Goal: Information Seeking & Learning: Find specific fact

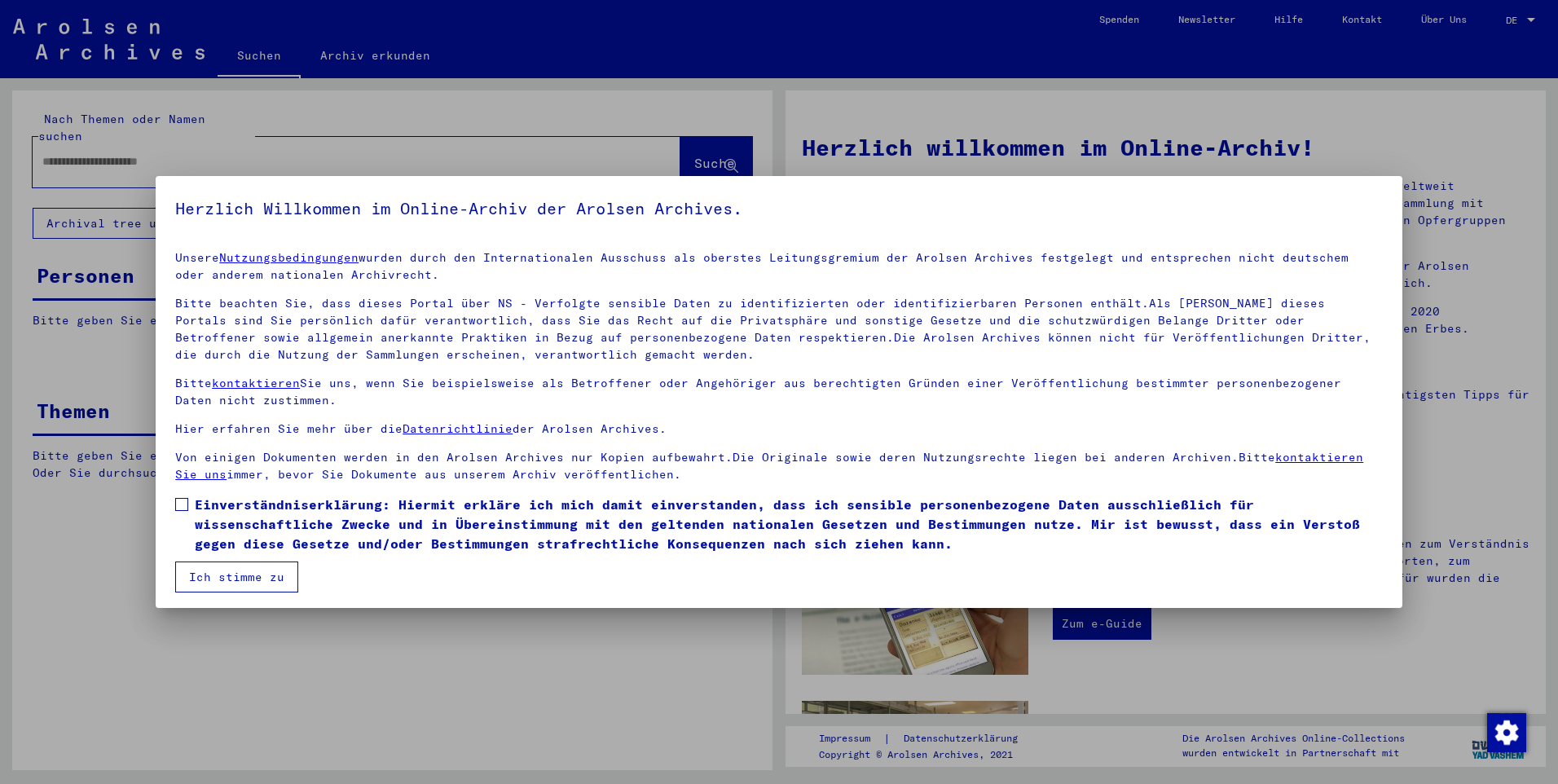
click at [185, 500] on span at bounding box center [182, 504] width 13 height 13
click at [232, 584] on button "Ich stimme zu" at bounding box center [236, 576] width 123 height 31
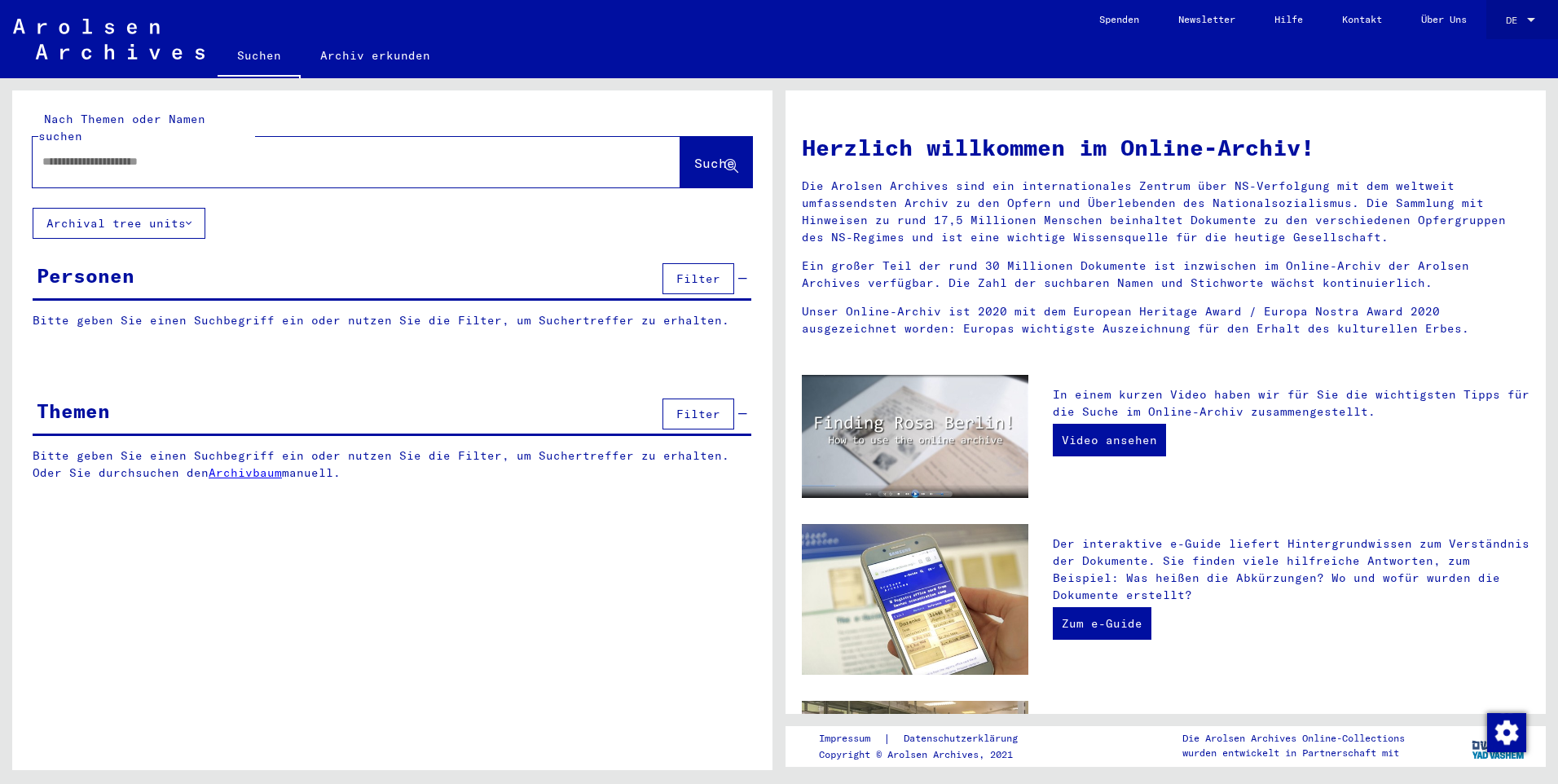
click at [1523, 17] on div at bounding box center [1531, 21] width 15 height 11
click at [1495, 30] on span "English" at bounding box center [1490, 28] width 40 height 12
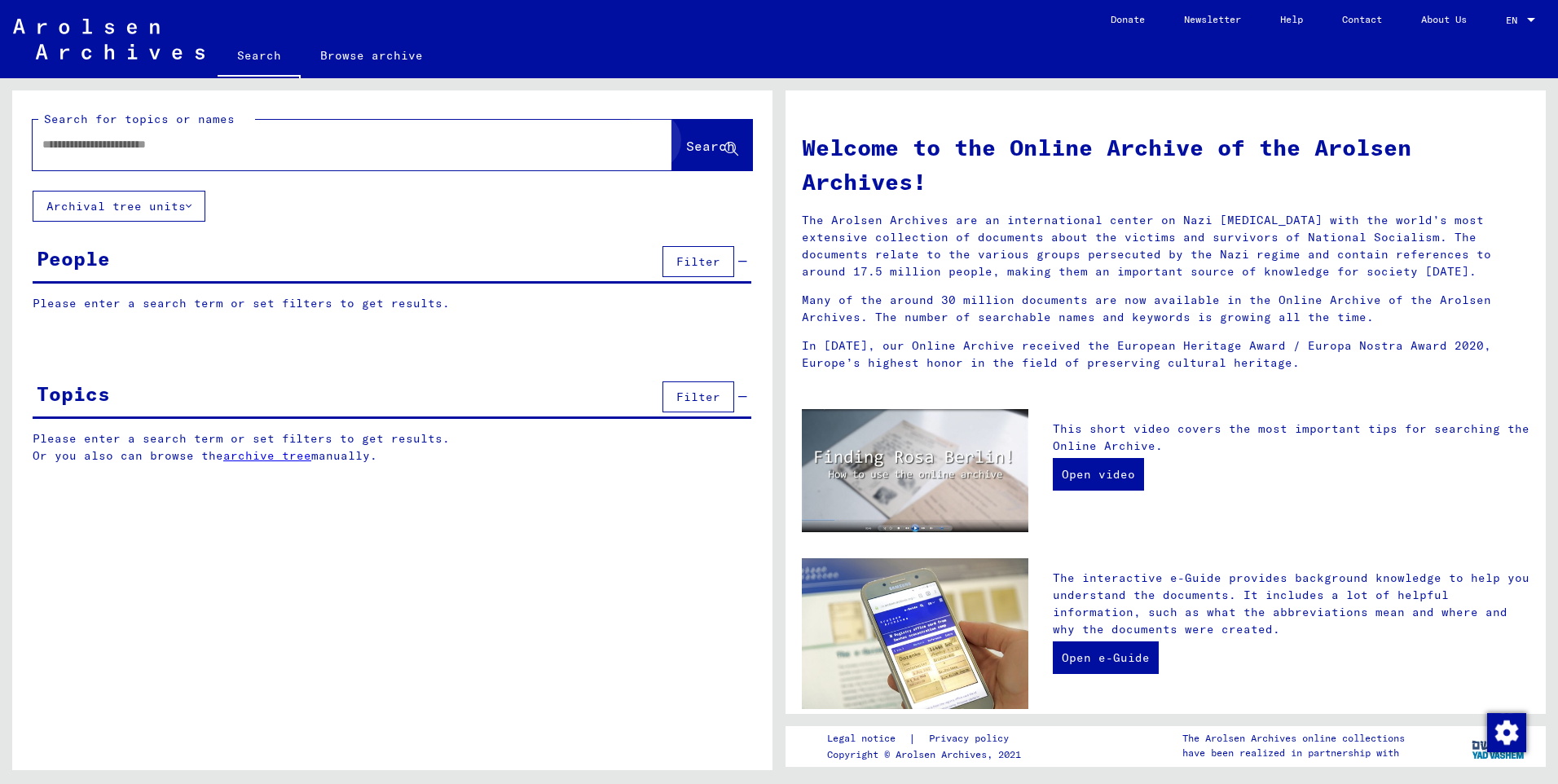
click at [717, 160] on button "Search" at bounding box center [711, 145] width 80 height 51
click at [721, 141] on span "Search" at bounding box center [710, 145] width 49 height 16
click at [1502, 722] on img "button" at bounding box center [1507, 733] width 39 height 39
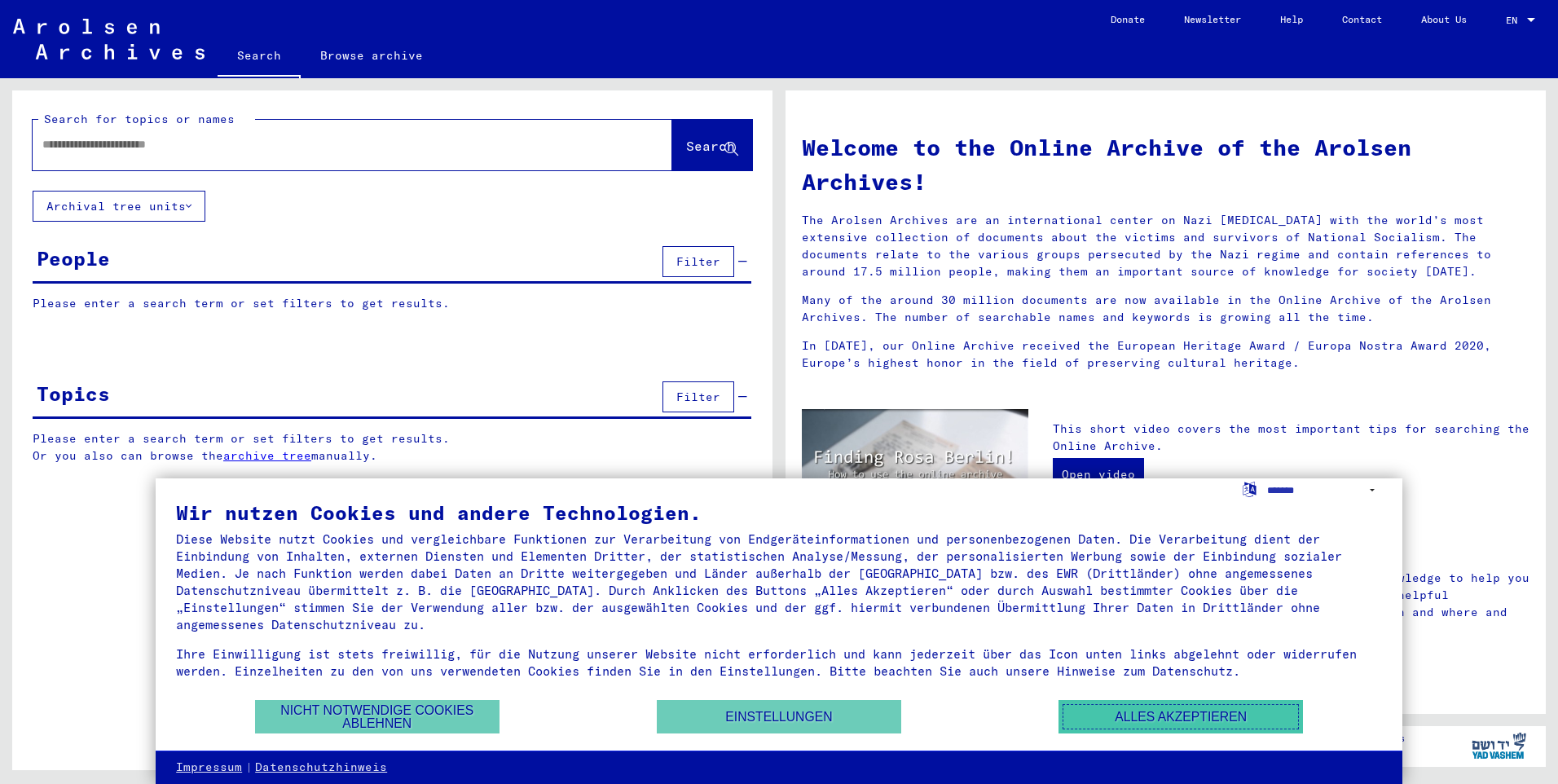
click at [1151, 715] on button "Alles akzeptieren" at bounding box center [1180, 717] width 244 height 34
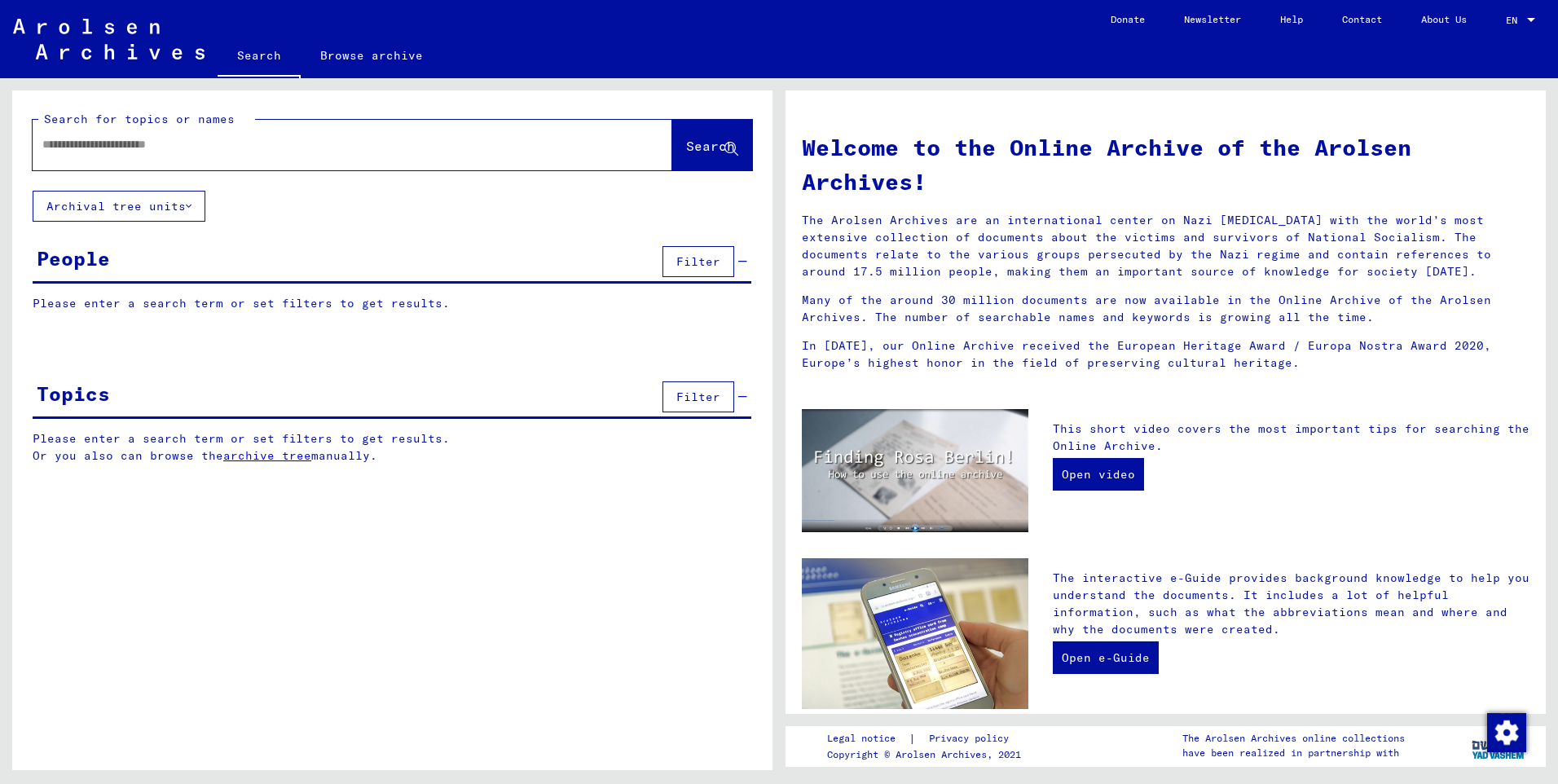
click at [333, 219] on div "Search for topics or names Search Archival tree units People Filter Please ente…" at bounding box center [392, 290] width 760 height 399
click at [314, 253] on div "People Filter" at bounding box center [392, 263] width 719 height 41
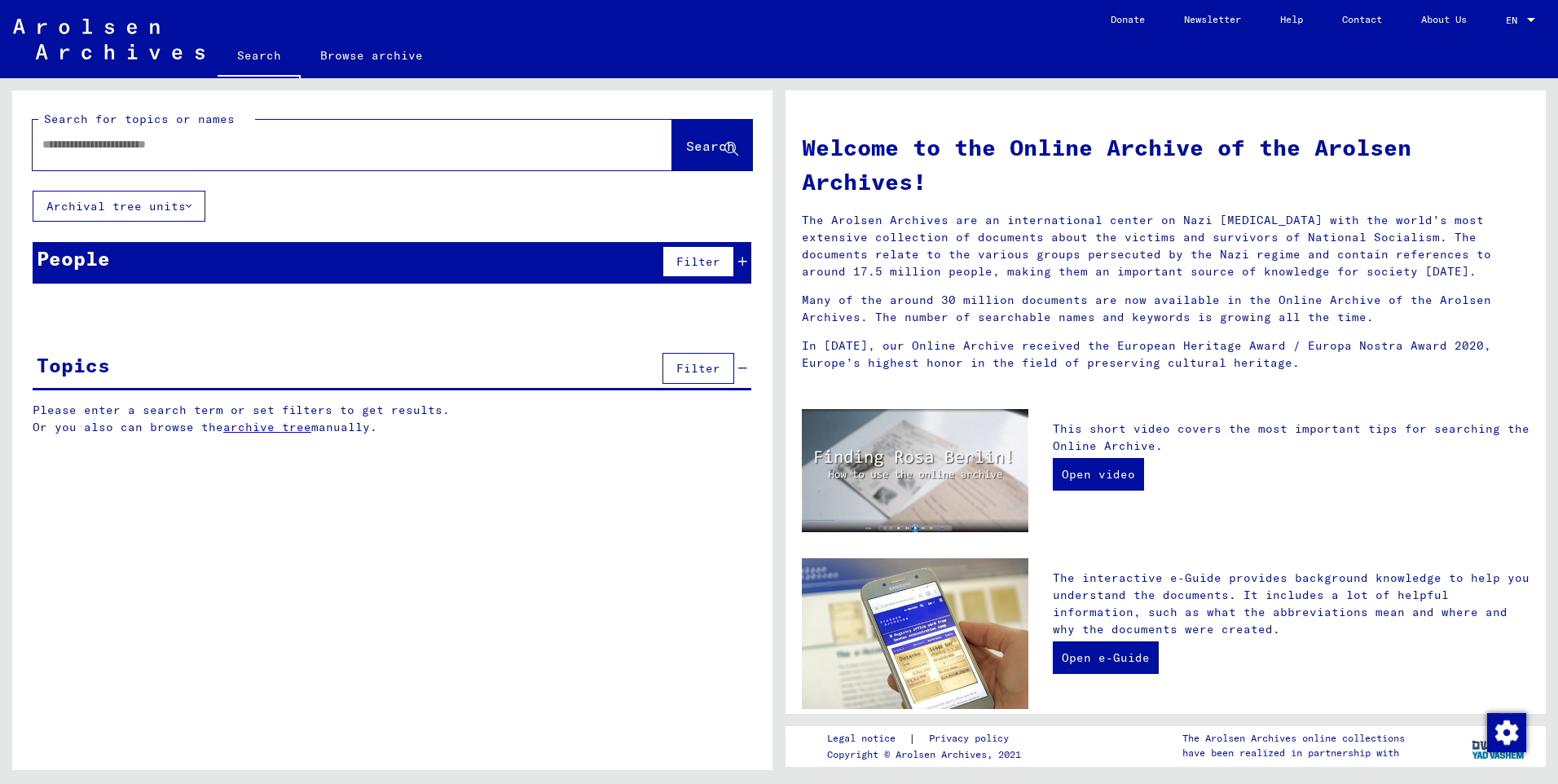
click at [288, 356] on div "Topics Filter" at bounding box center [392, 370] width 719 height 41
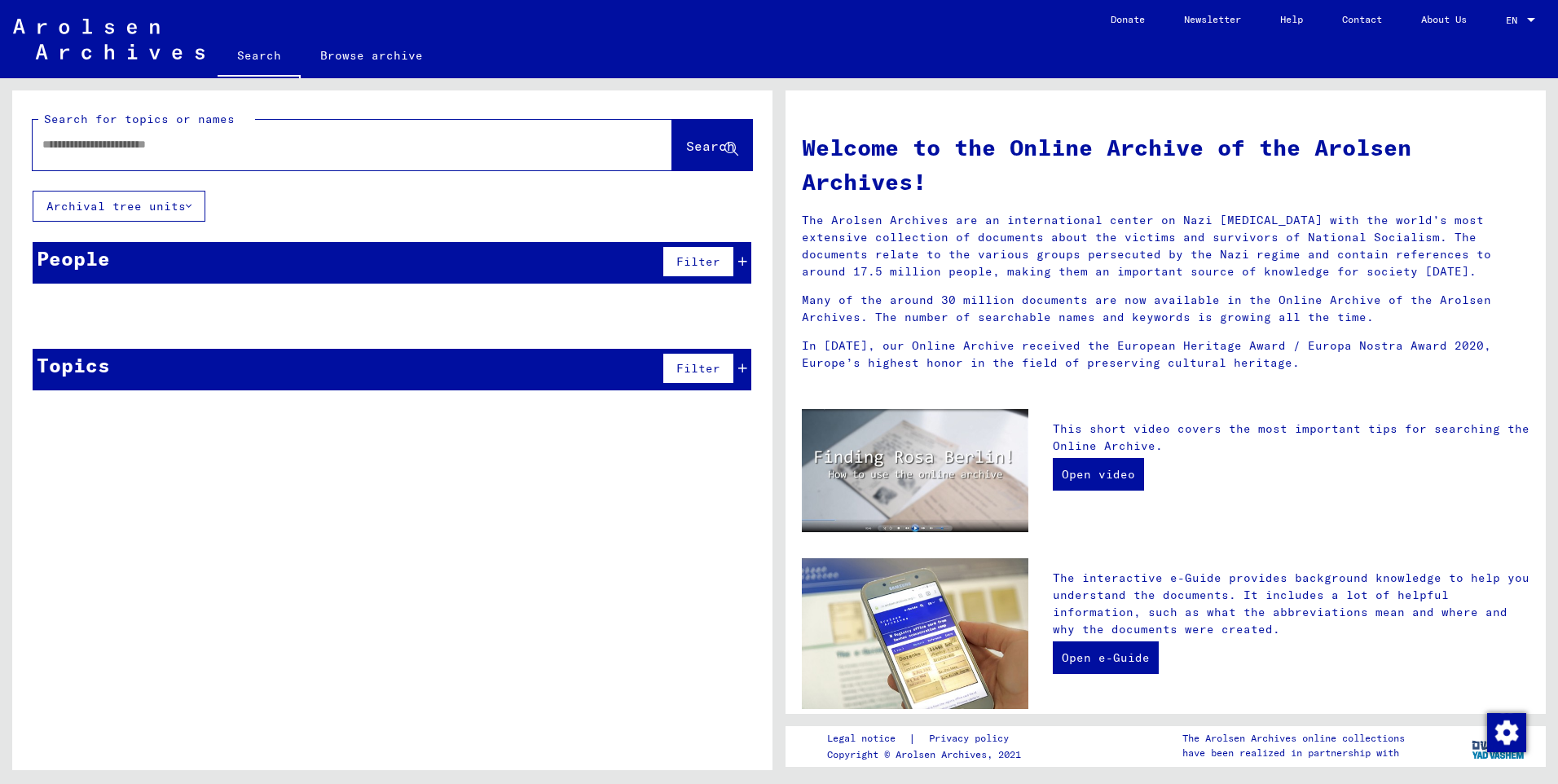
click at [254, 375] on div "Topics Filter" at bounding box center [392, 370] width 719 height 41
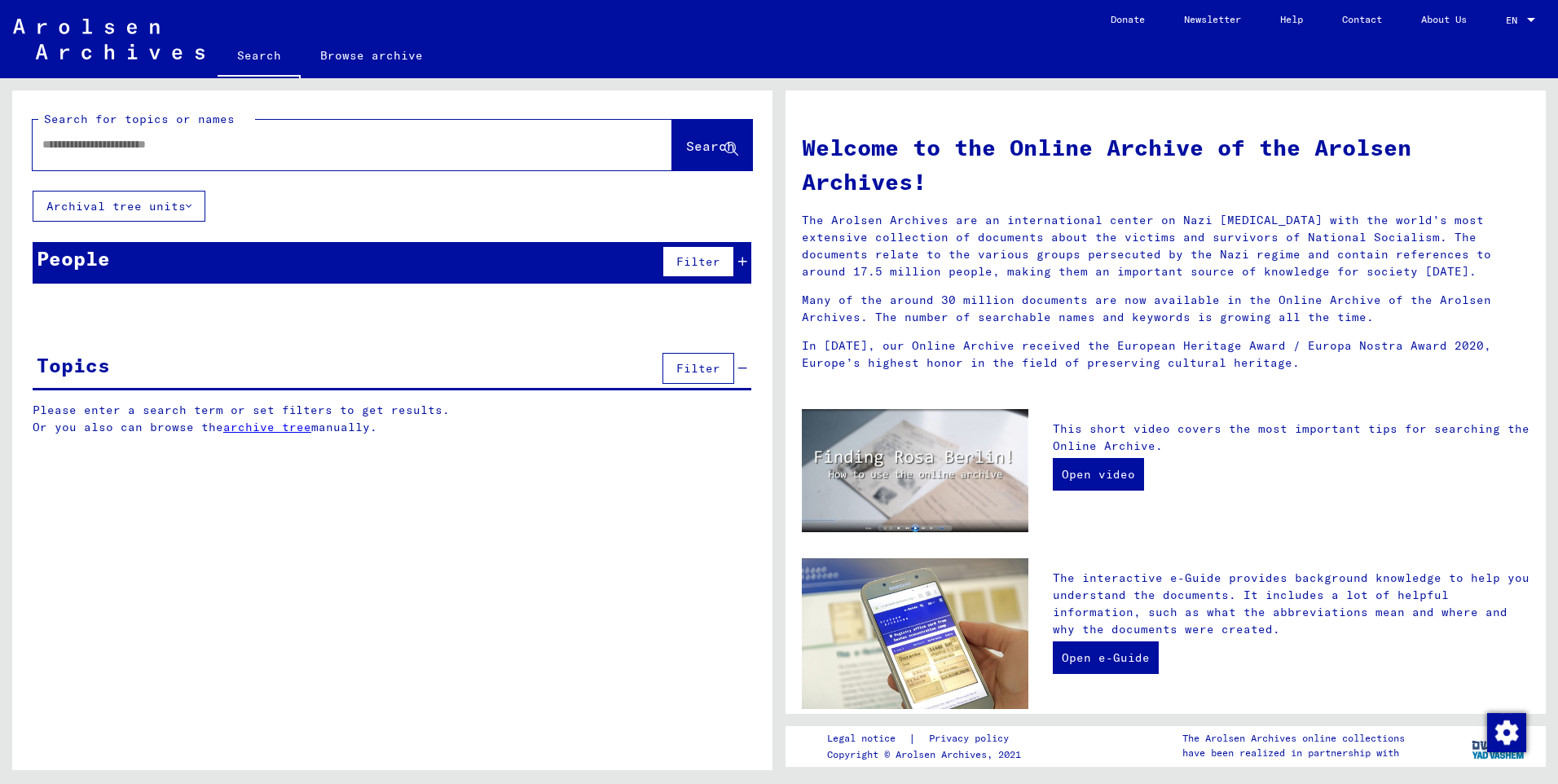
click at [280, 153] on div at bounding box center [328, 144] width 590 height 36
click at [169, 140] on input "text" at bounding box center [332, 144] width 581 height 17
click at [692, 143] on span "Search" at bounding box center [710, 145] width 49 height 16
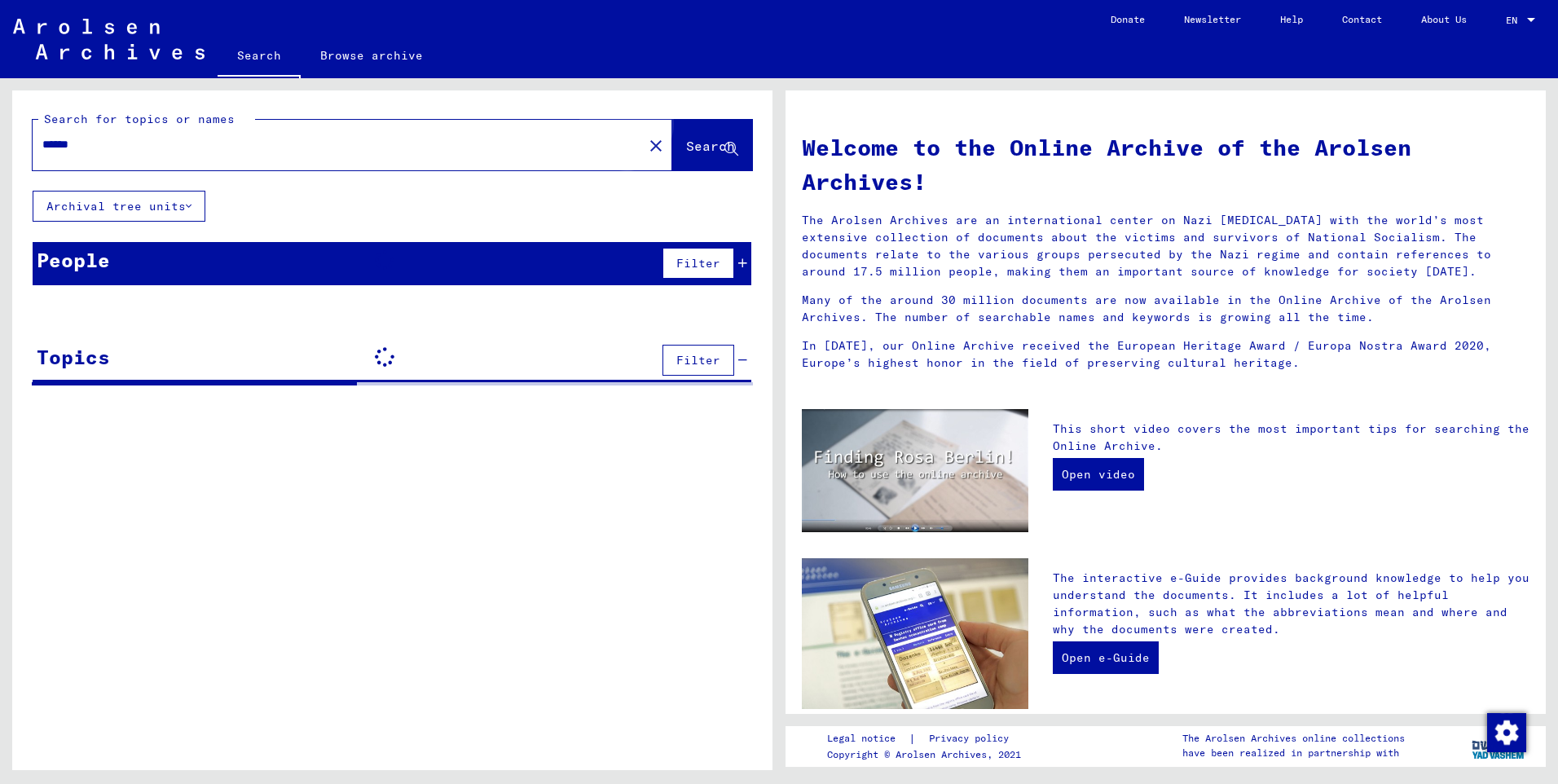
click at [692, 143] on span "Search" at bounding box center [710, 145] width 49 height 16
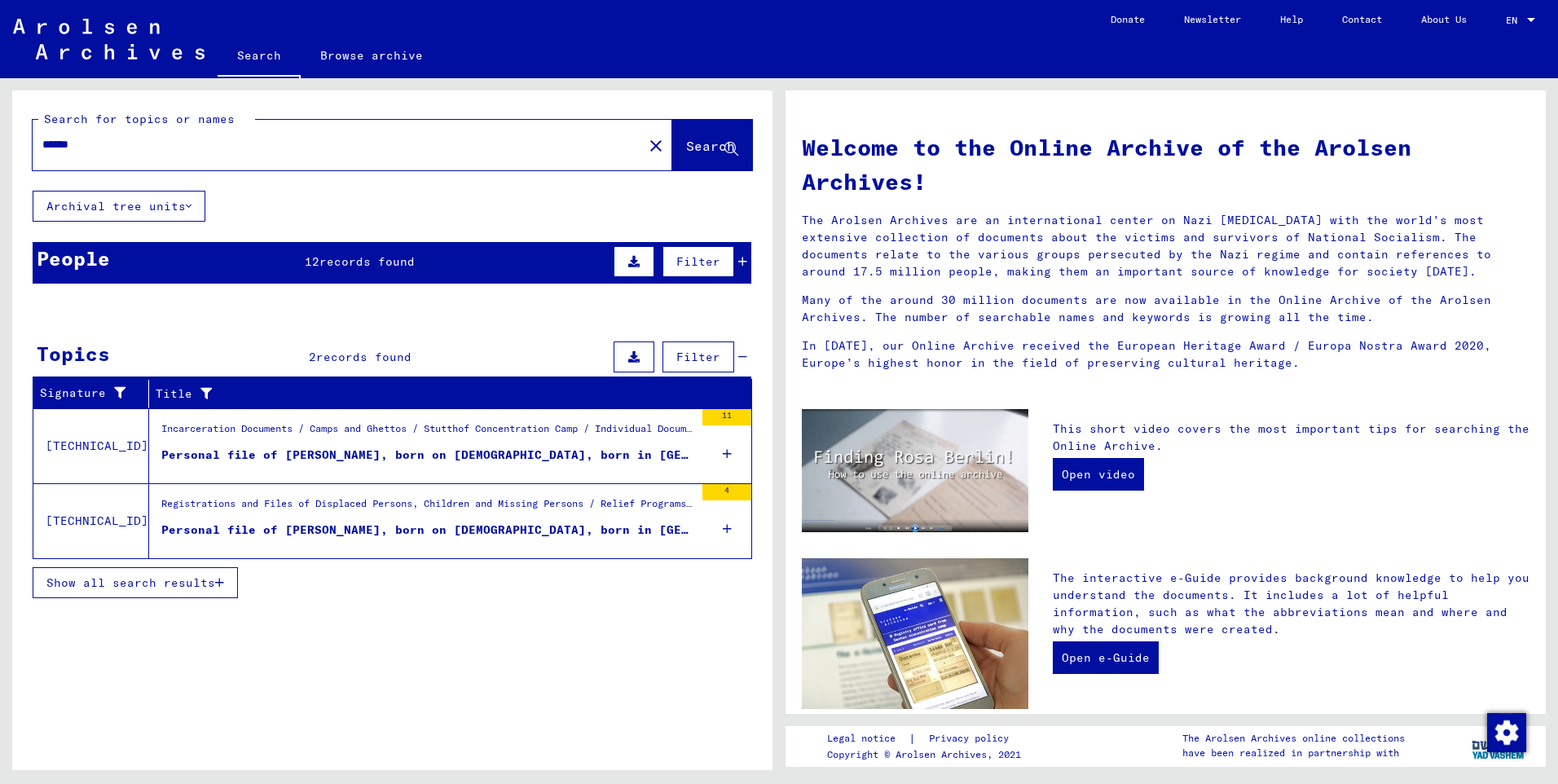
click at [211, 592] on button "Show all search results" at bounding box center [135, 582] width 205 height 31
click at [402, 464] on figure "Personal file of [PERSON_NAME], born on [DEMOGRAPHIC_DATA], born in [GEOGRAPHIC…" at bounding box center [427, 458] width 532 height 24
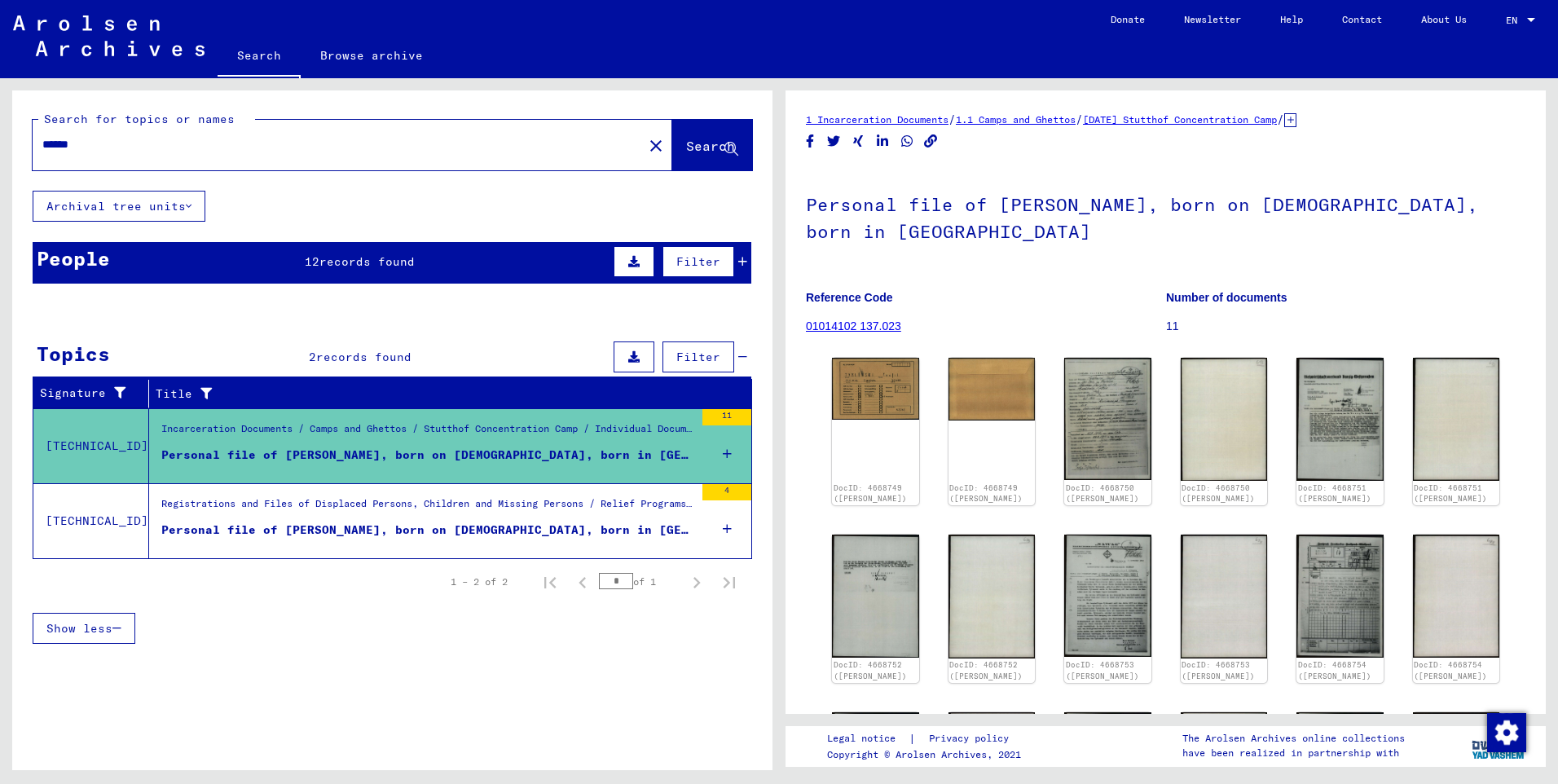
click at [438, 155] on div "******" at bounding box center [333, 144] width 601 height 36
click at [327, 142] on input "******" at bounding box center [337, 144] width 590 height 17
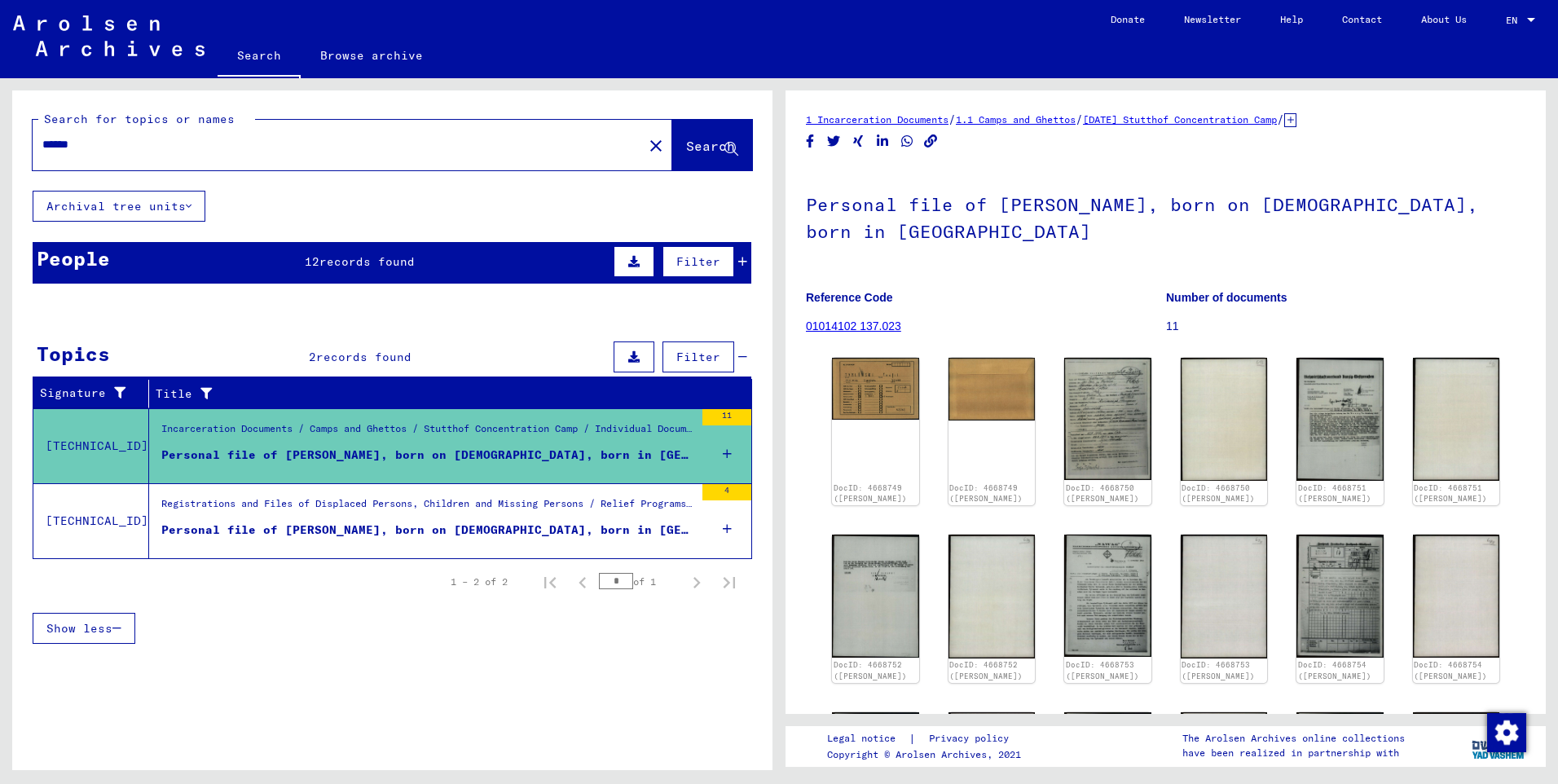
click at [327, 142] on input "******" at bounding box center [337, 144] width 590 height 17
type input "**********"
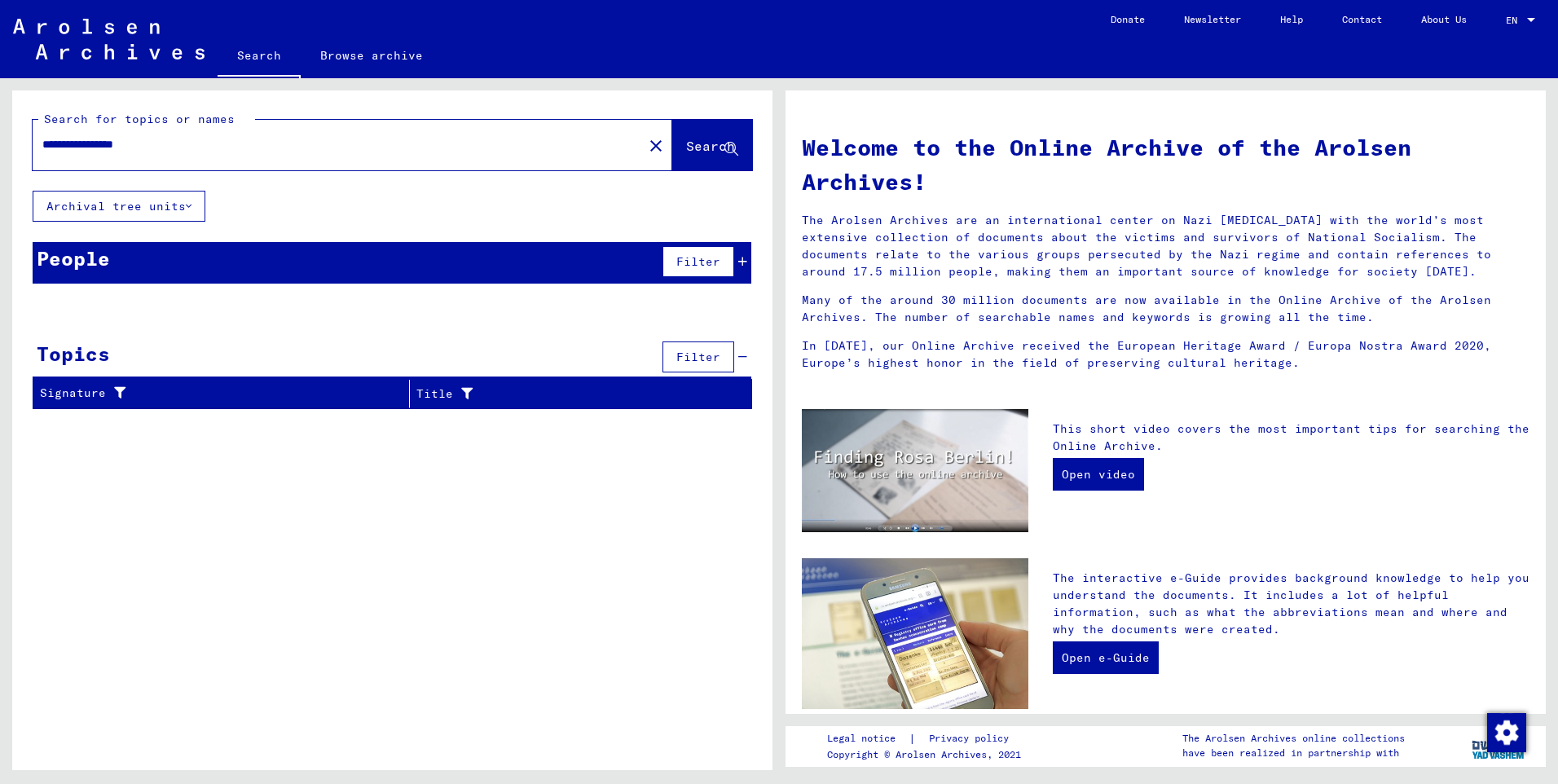
click at [738, 255] on icon at bounding box center [743, 261] width 9 height 11
